Goal: Task Accomplishment & Management: Check status

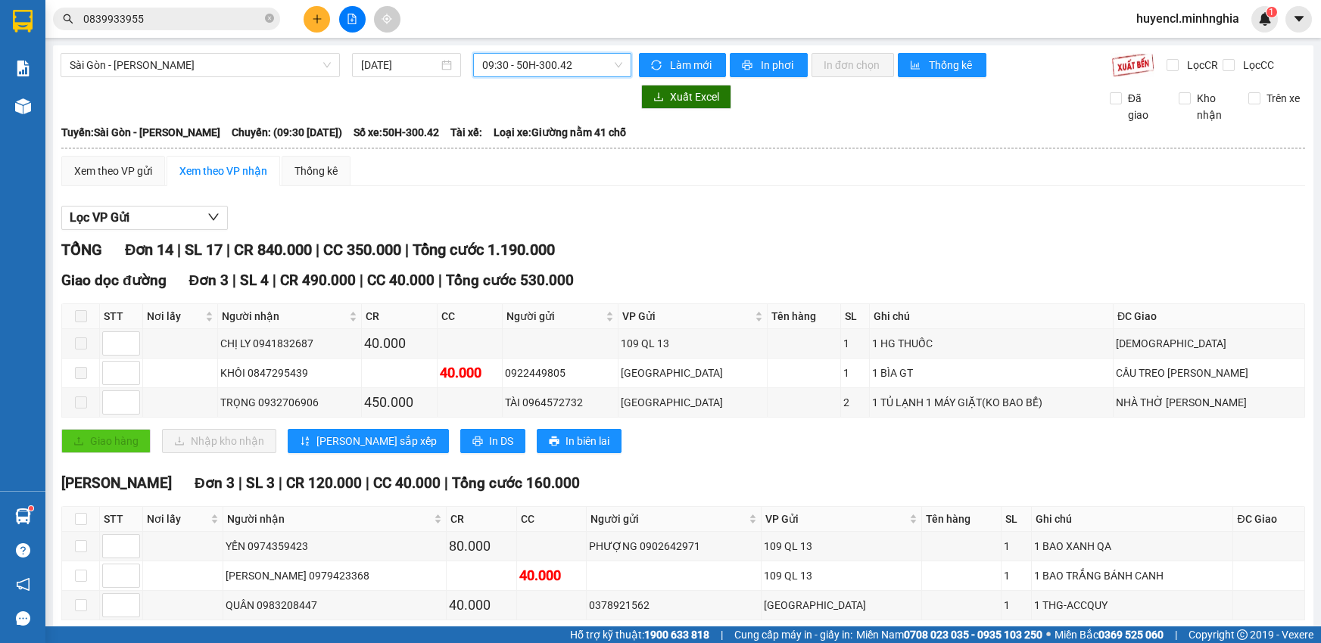
click at [543, 68] on span "09:30 - 50H-300.42" at bounding box center [552, 65] width 140 height 23
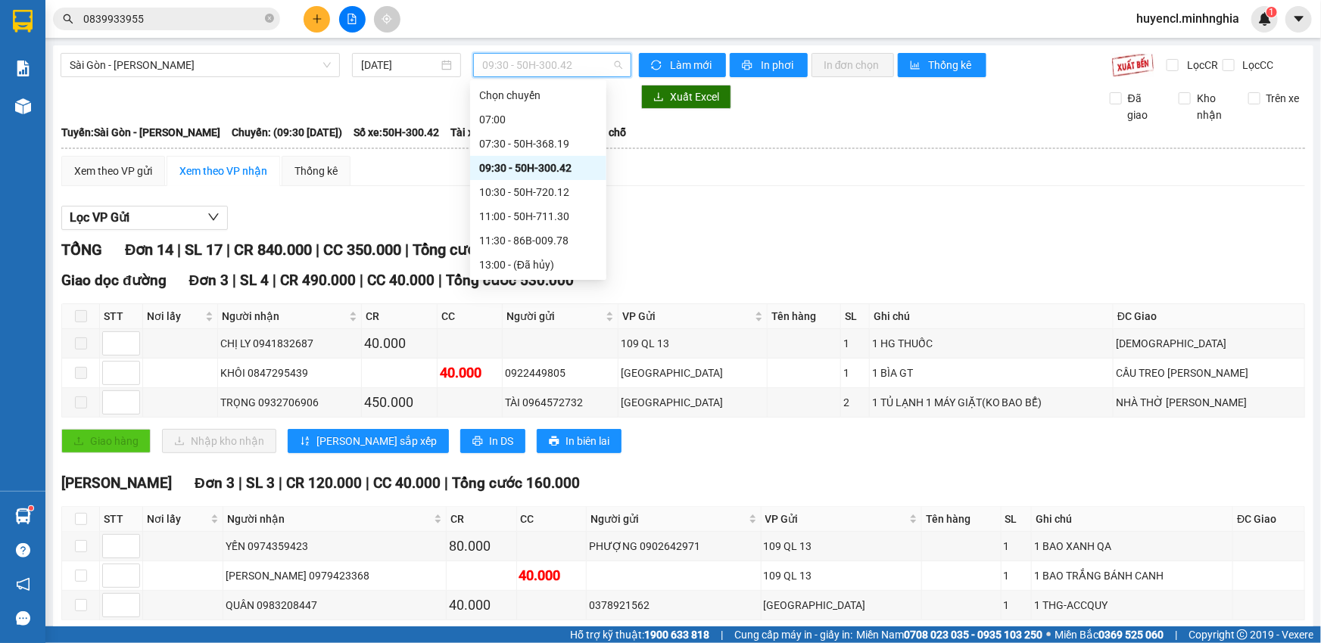
scroll to position [72, 0]
click at [574, 95] on div "09:30 - 50H-300.42" at bounding box center [538, 96] width 118 height 17
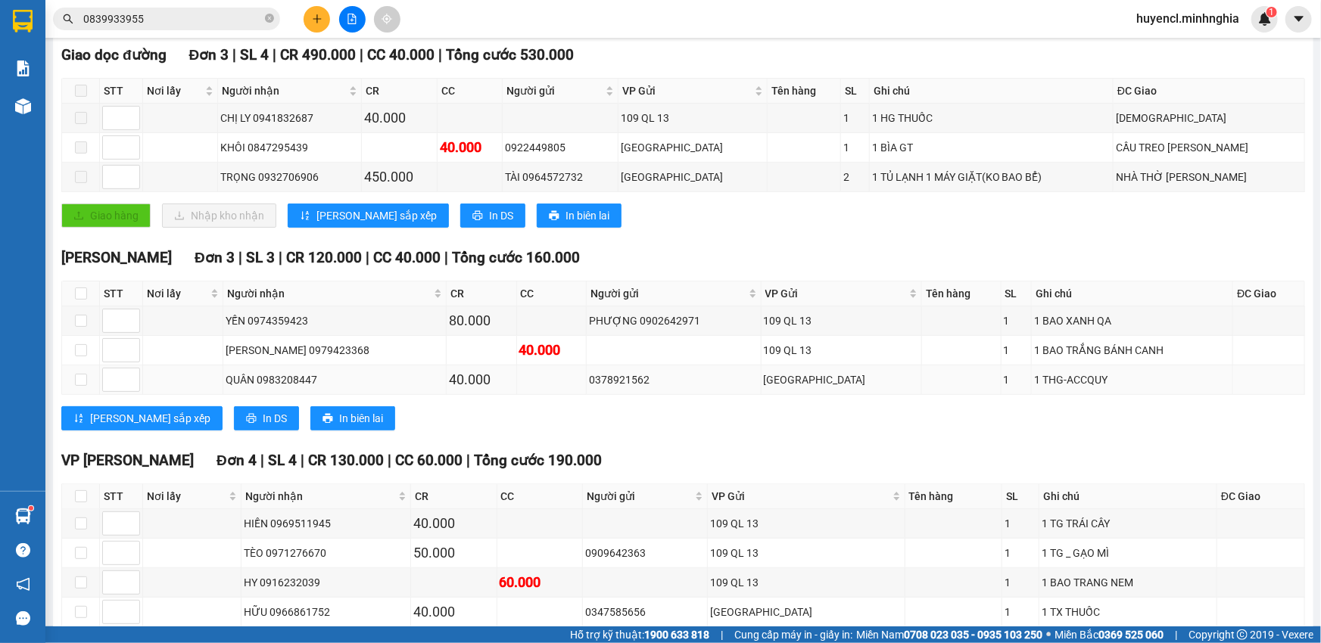
scroll to position [0, 0]
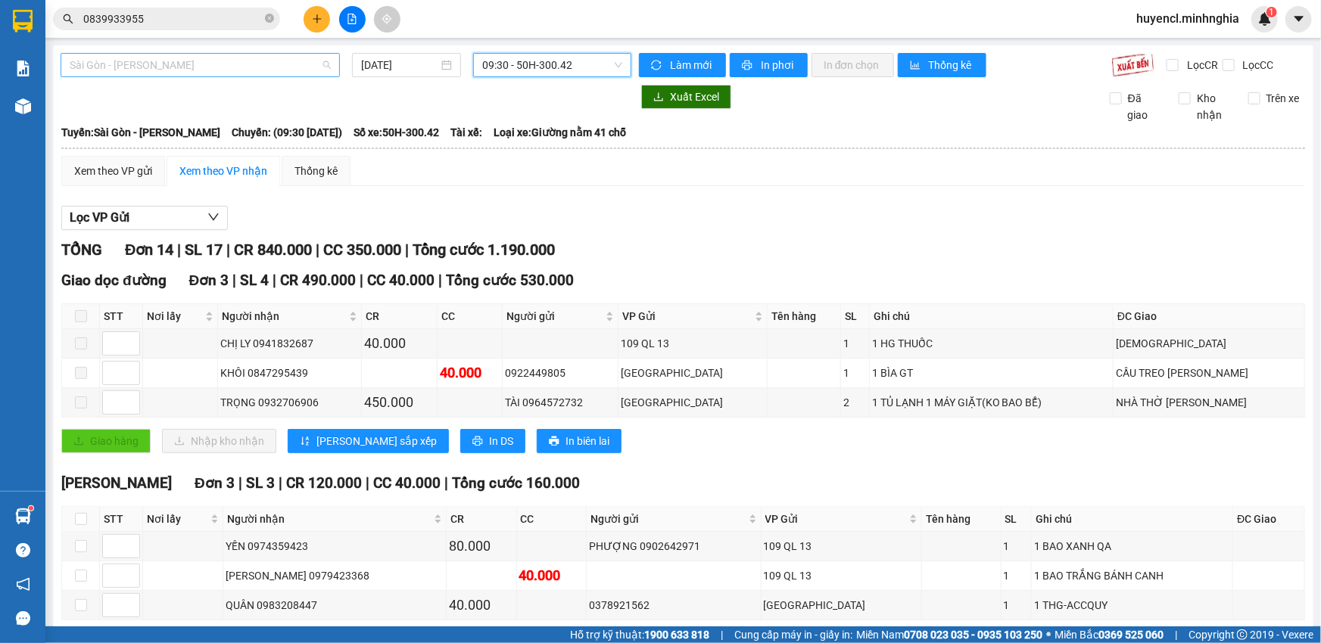
click at [216, 58] on span "Sài Gòn - [PERSON_NAME]" at bounding box center [200, 65] width 261 height 23
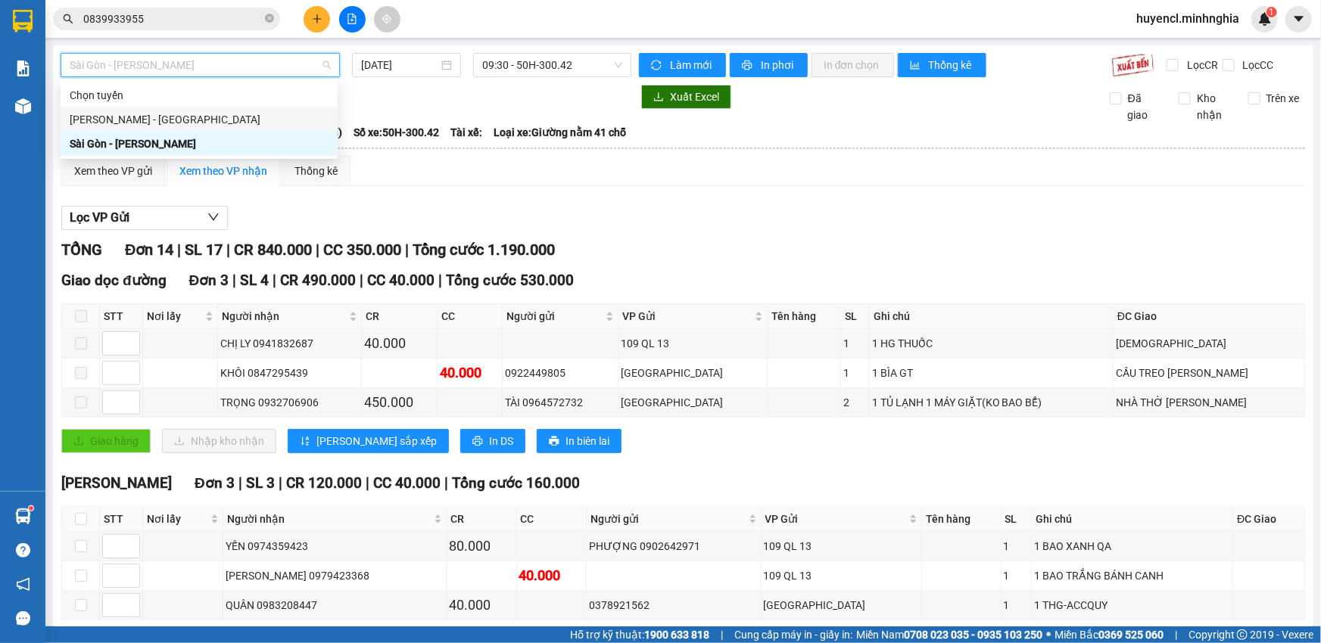
click at [212, 127] on div "[PERSON_NAME] - [GEOGRAPHIC_DATA]" at bounding box center [199, 119] width 259 height 17
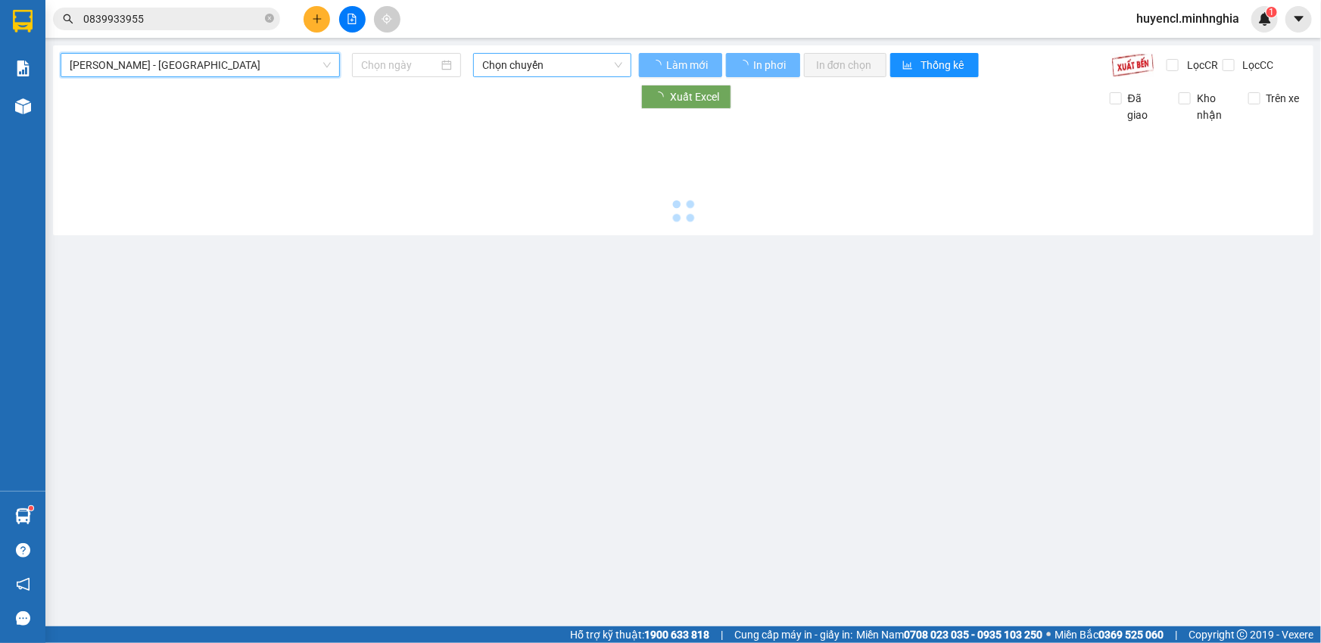
type input "[DATE]"
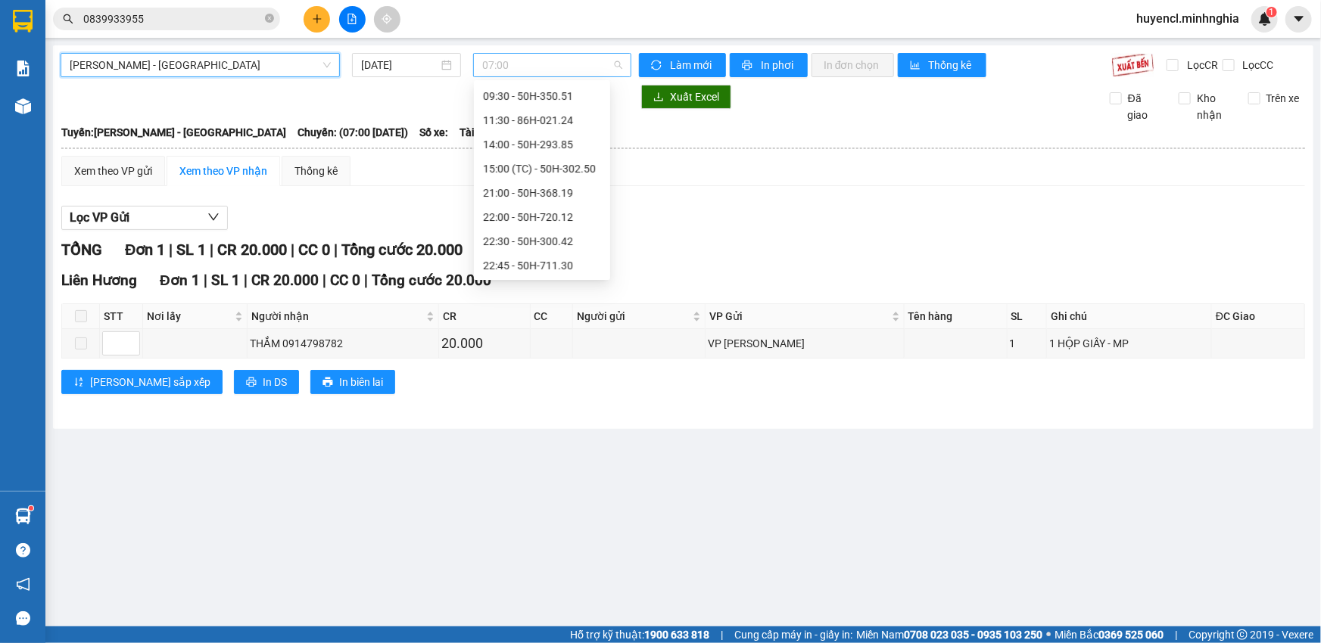
scroll to position [23, 0]
click at [583, 67] on span "07:00" at bounding box center [552, 65] width 140 height 23
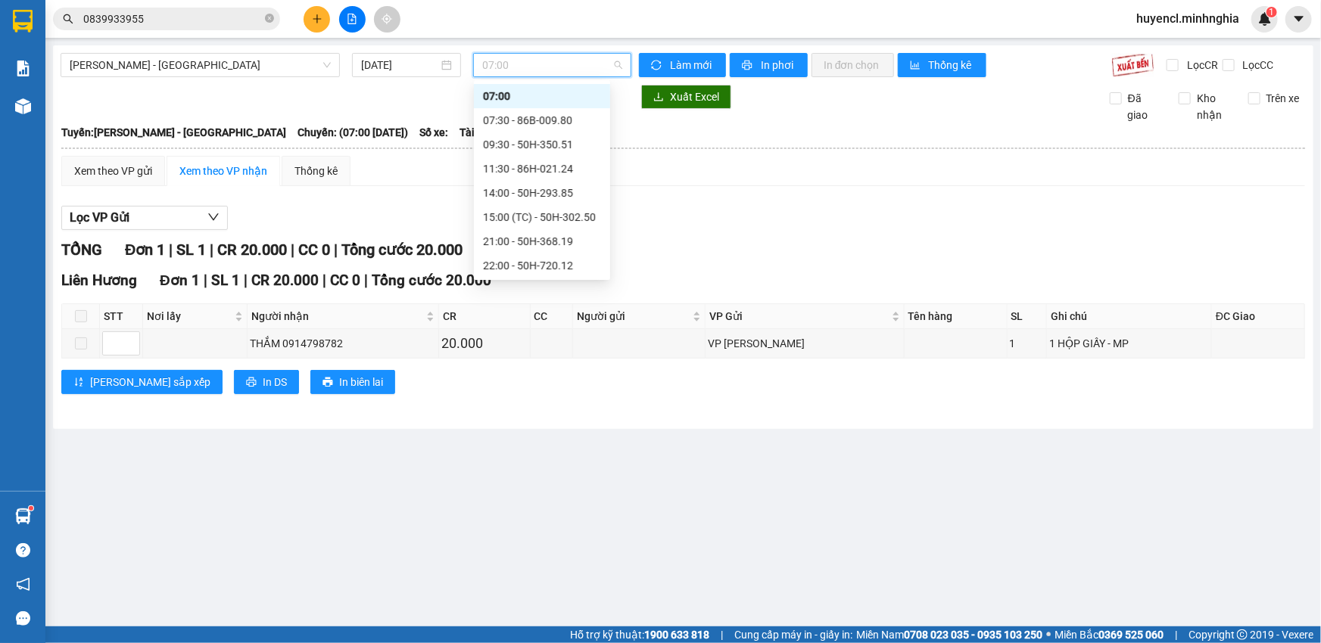
click at [571, 54] on span "07:00" at bounding box center [552, 65] width 140 height 23
click at [577, 117] on div "07:30 - 86B-009.80" at bounding box center [542, 120] width 118 height 17
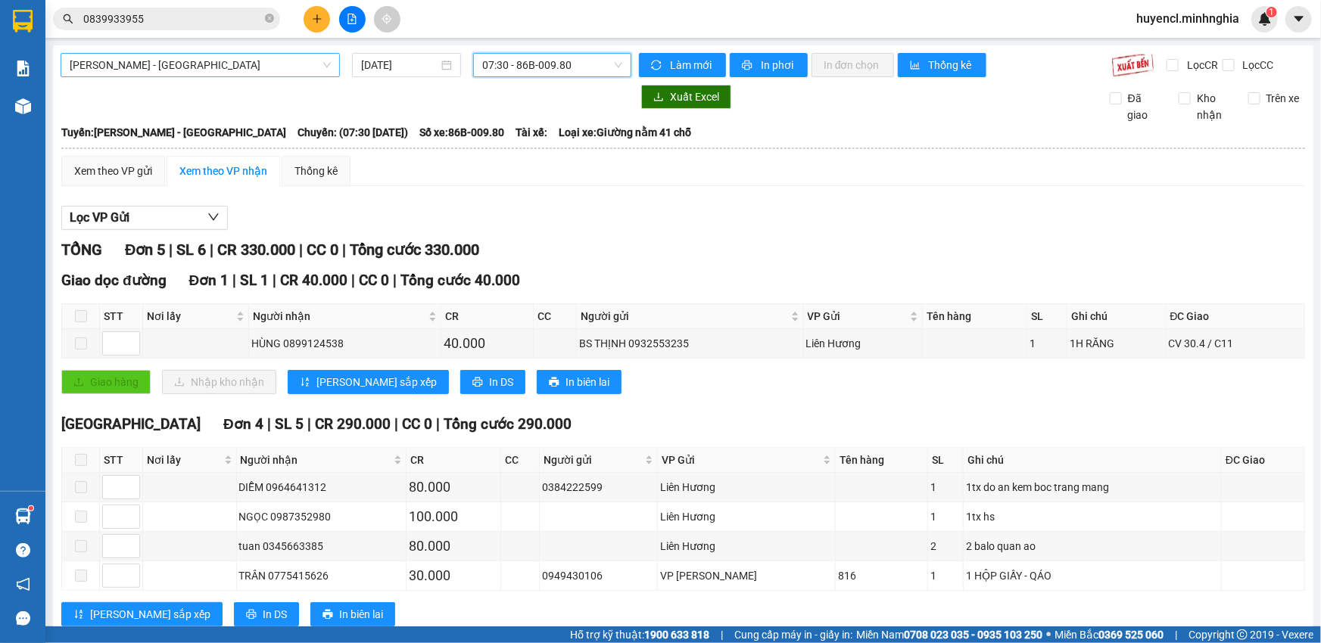
click at [271, 69] on span "[PERSON_NAME] - [GEOGRAPHIC_DATA]" at bounding box center [200, 65] width 261 height 23
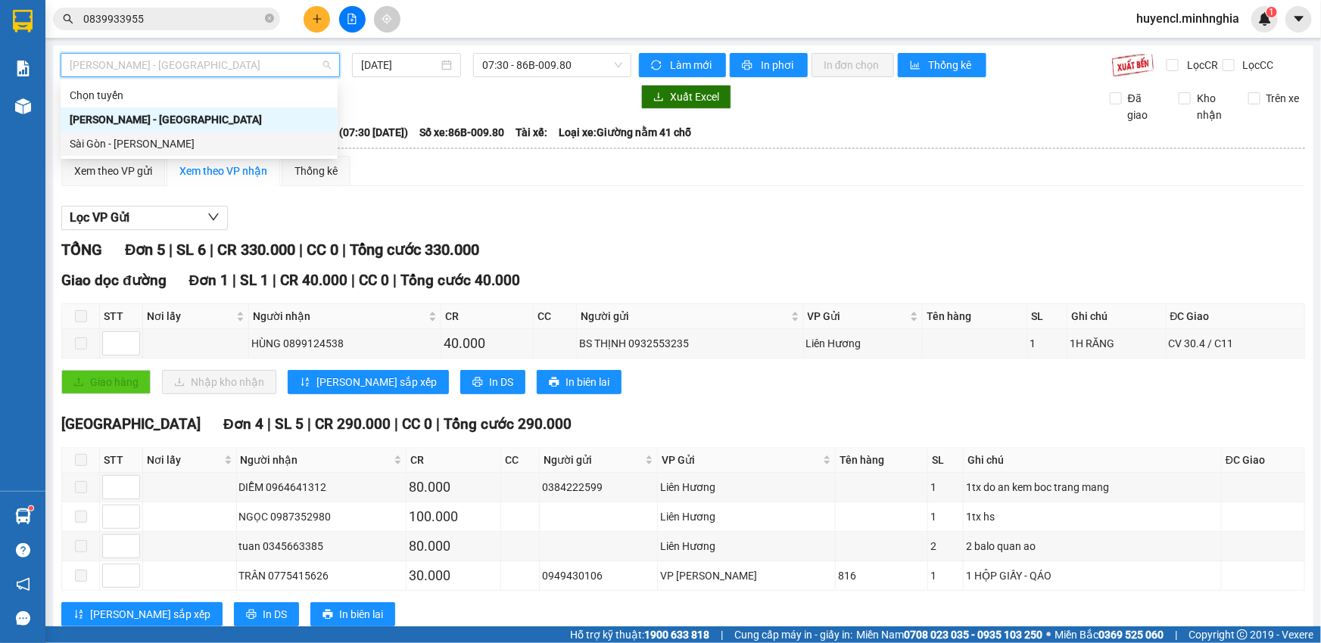
click at [257, 161] on div "Xem theo VP nhận" at bounding box center [223, 171] width 114 height 30
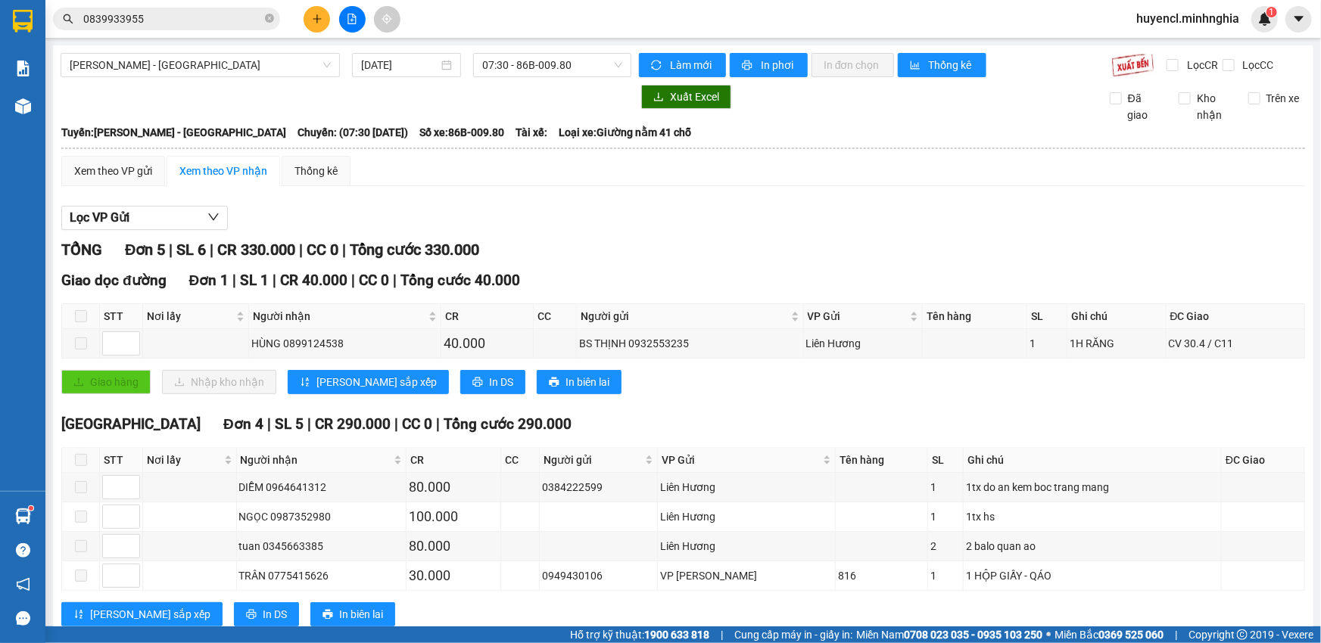
click at [254, 79] on div "Phan Rí - [GEOGRAPHIC_DATA] [DATE] 07:30 - 86B-009.80 Làm mới In phơi In đơn ch…" at bounding box center [683, 353] width 1260 height 616
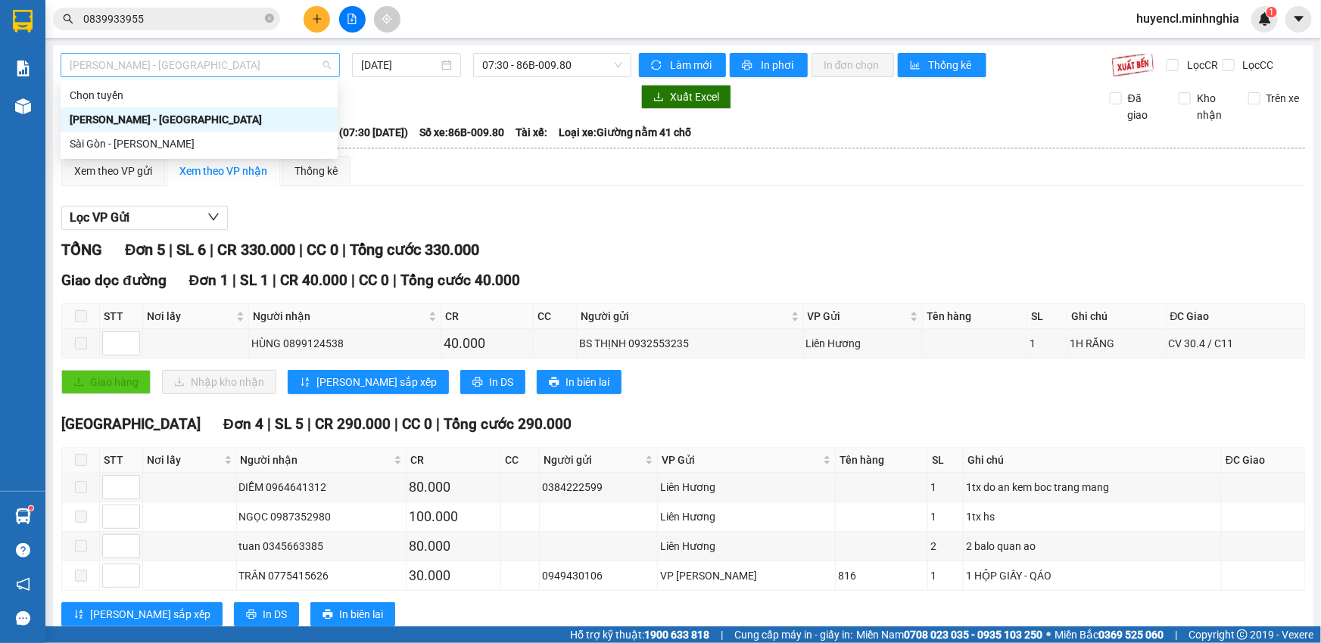
click at [253, 70] on span "[PERSON_NAME] - [GEOGRAPHIC_DATA]" at bounding box center [200, 65] width 261 height 23
click at [247, 147] on div "Sài Gòn - [PERSON_NAME]" at bounding box center [199, 143] width 259 height 17
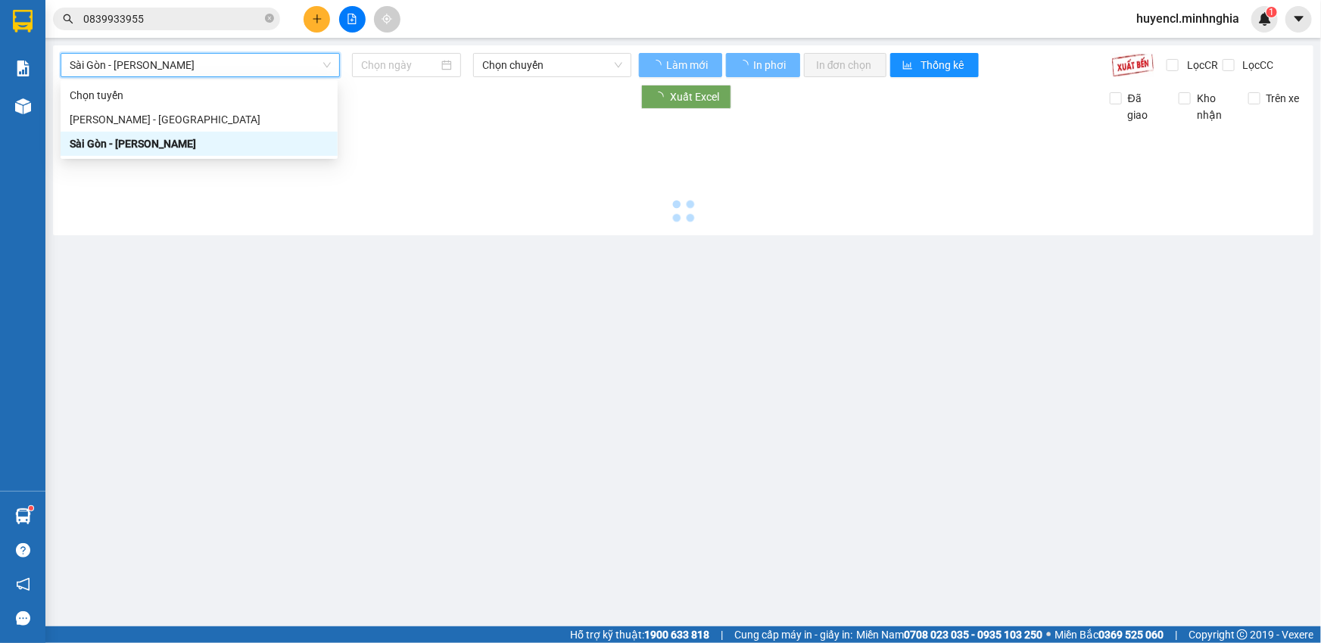
type input "[DATE]"
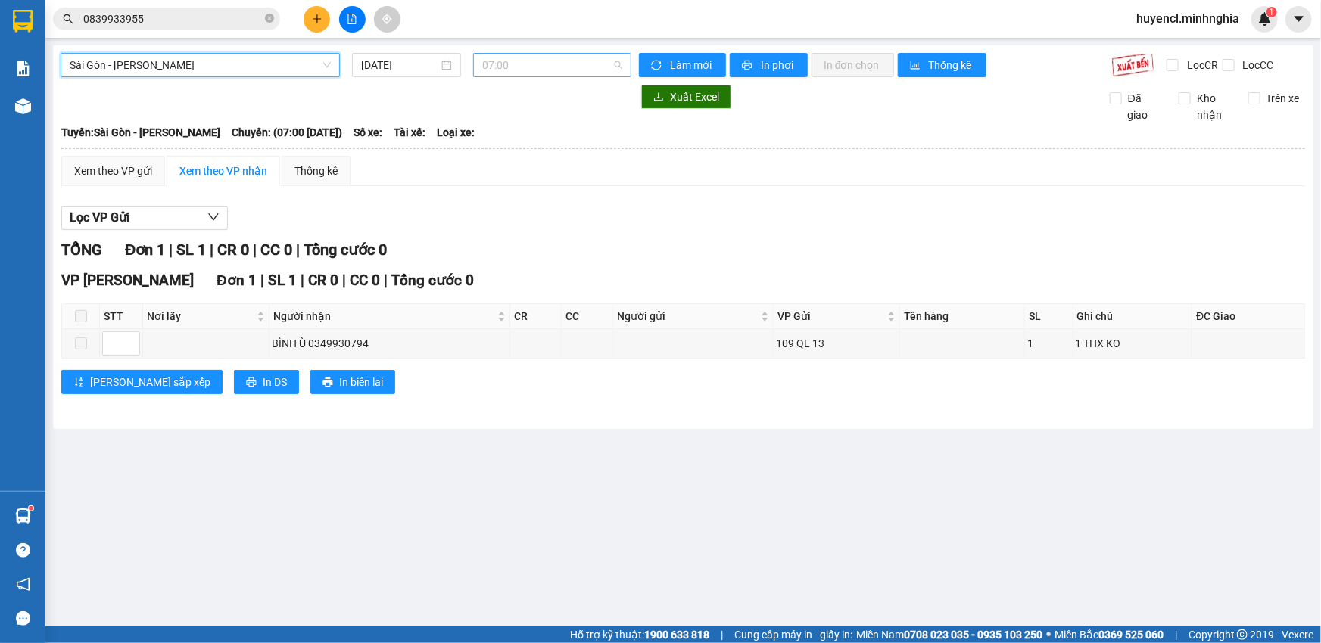
click at [537, 68] on span "07:00" at bounding box center [552, 65] width 140 height 23
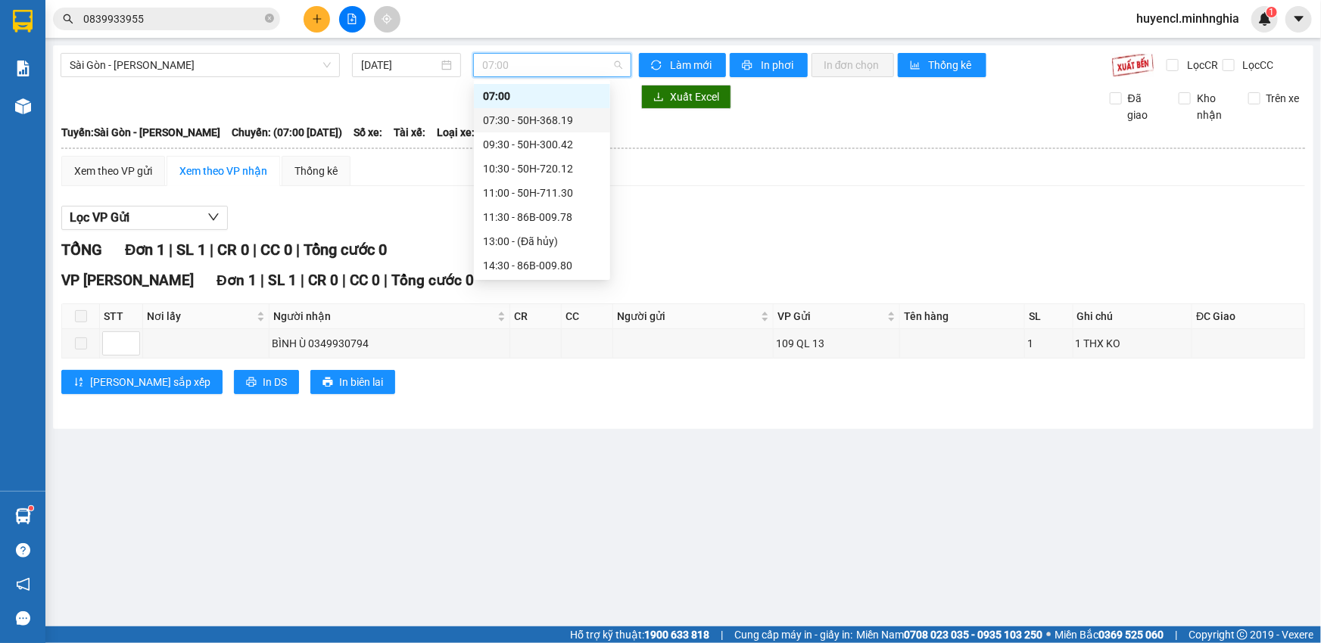
click at [561, 119] on div "07:30 - 50H-368.19" at bounding box center [542, 120] width 118 height 17
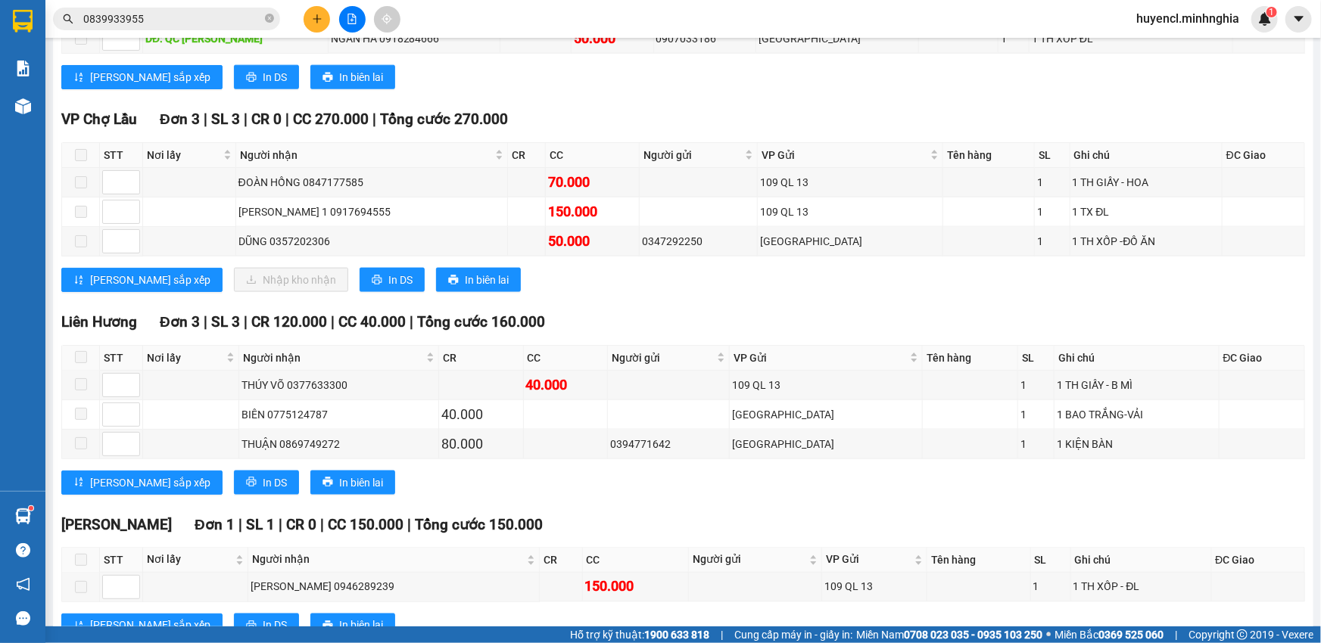
scroll to position [894, 0]
